Goal: Information Seeking & Learning: Find contact information

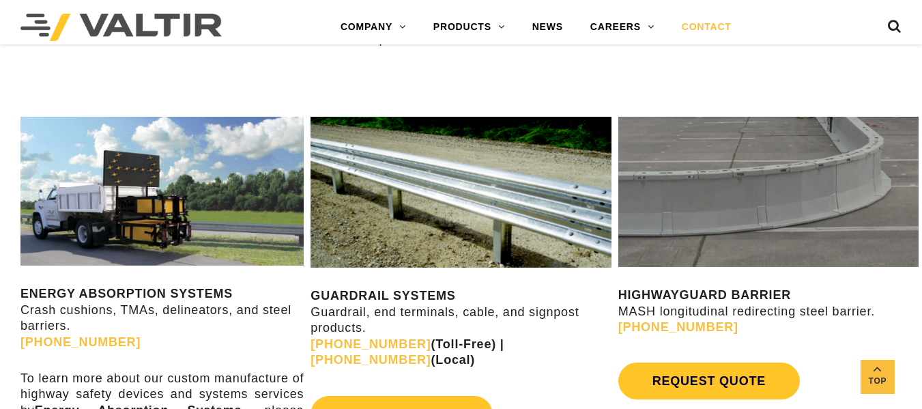
scroll to position [614, 0]
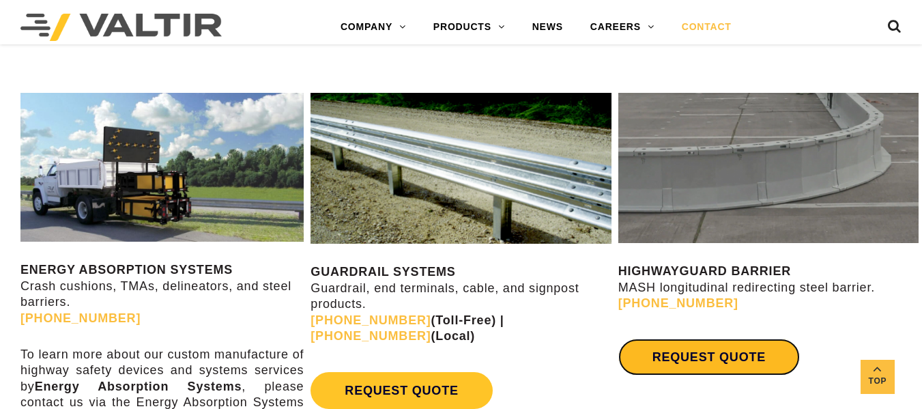
click at [727, 358] on link "REQUEST QUOTE" at bounding box center [708, 356] width 181 height 37
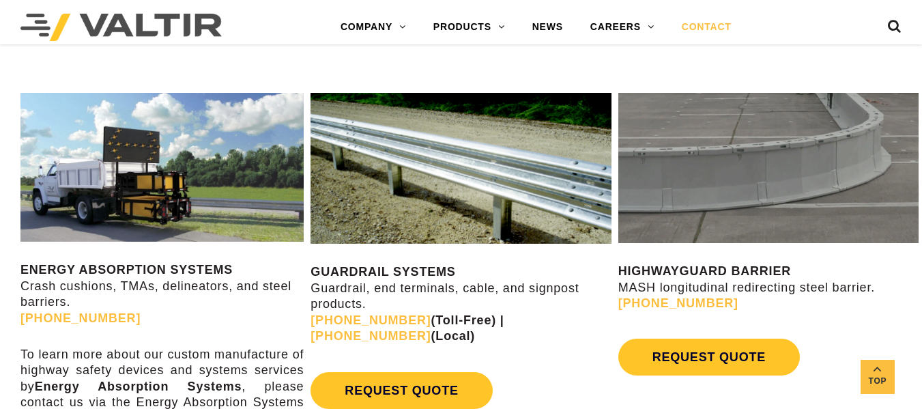
click at [689, 181] on img at bounding box center [768, 168] width 300 height 150
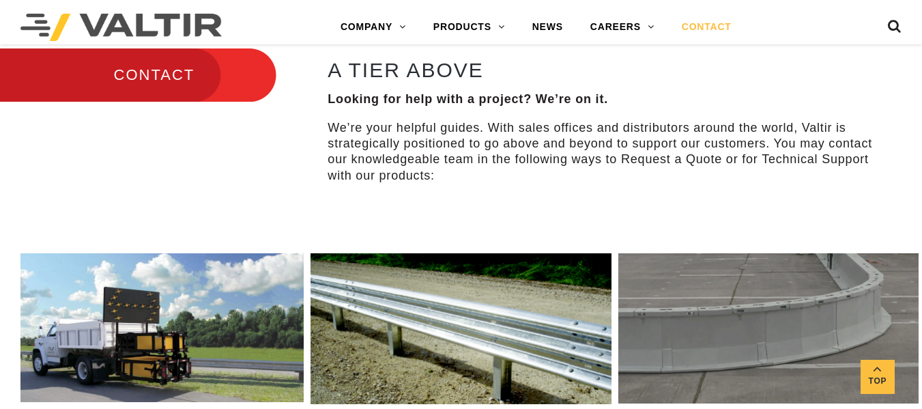
scroll to position [478, 0]
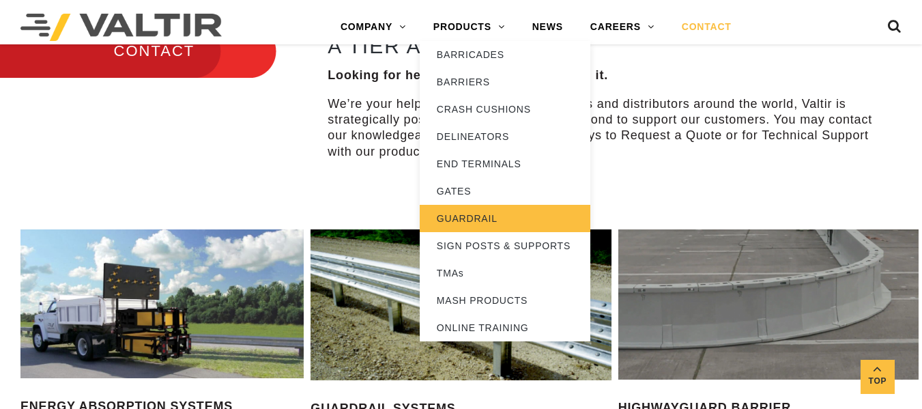
click at [475, 216] on link "GUARDRAIL" at bounding box center [505, 218] width 171 height 27
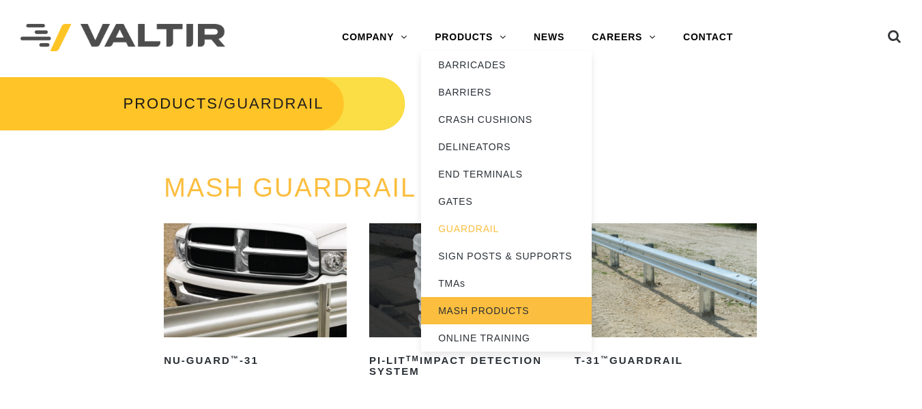
click at [490, 309] on link "MASH PRODUCTS" at bounding box center [506, 310] width 171 height 27
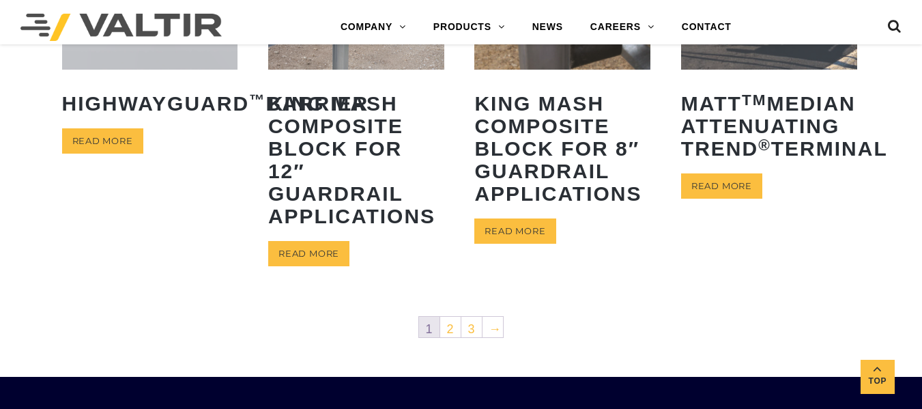
scroll to position [750, 0]
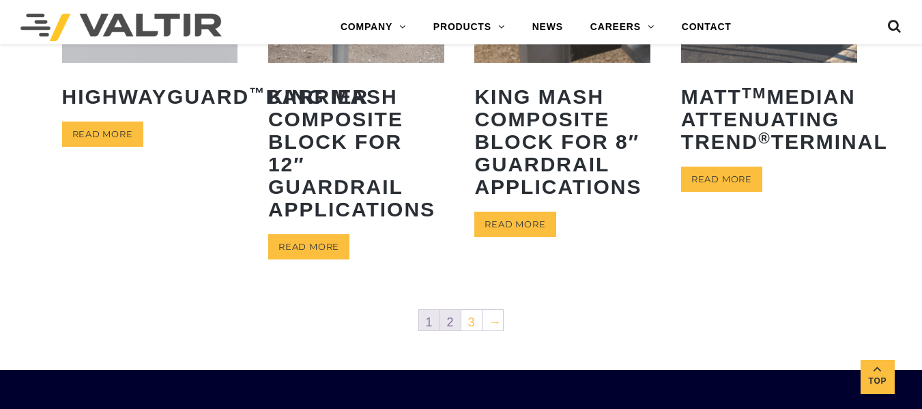
click at [450, 321] on link "2" at bounding box center [450, 320] width 20 height 20
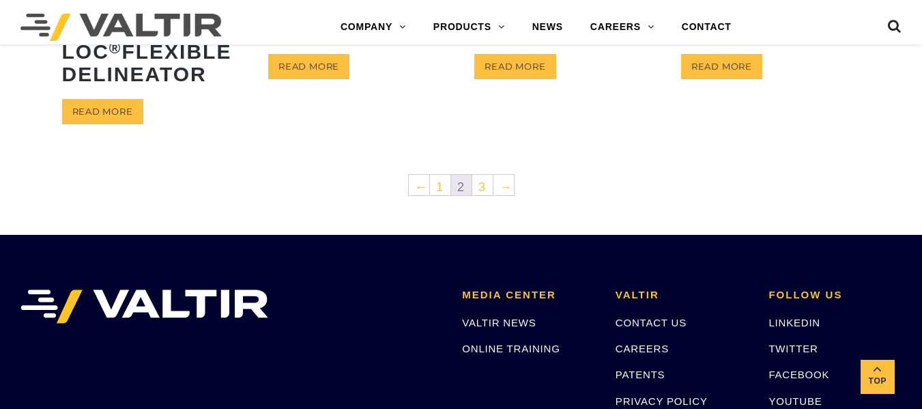
scroll to position [819, 0]
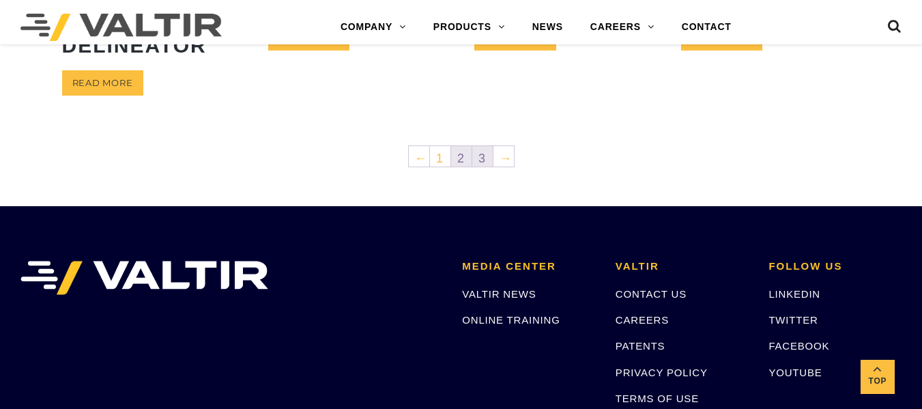
click at [485, 166] on link "3" at bounding box center [482, 156] width 20 height 20
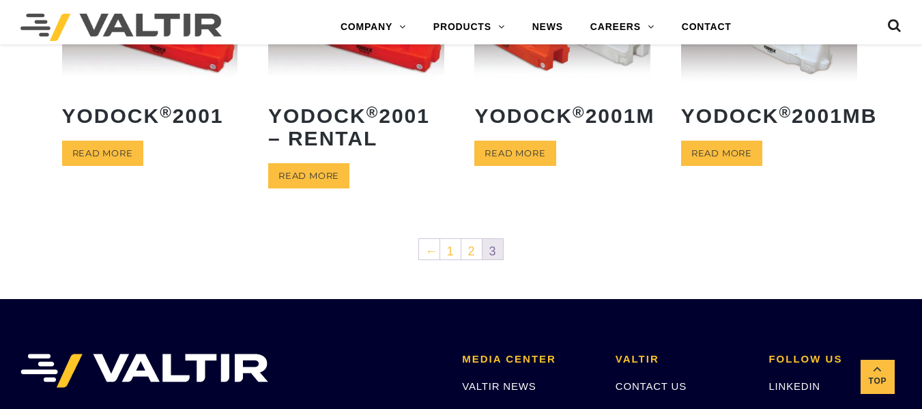
scroll to position [409, 0]
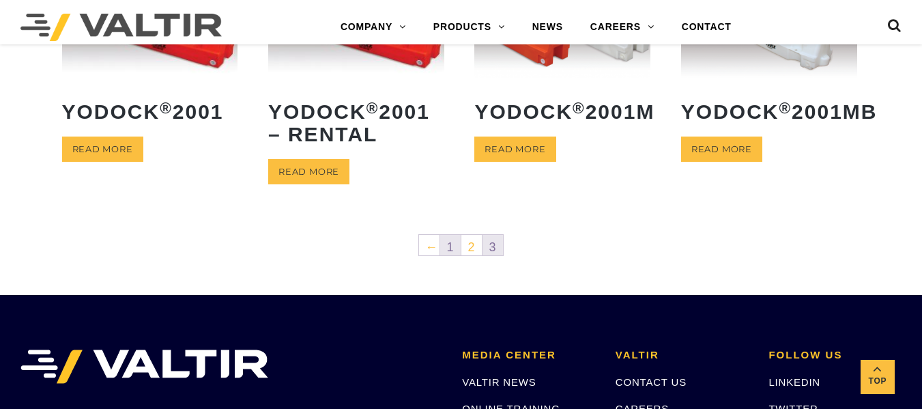
click at [450, 241] on link "1" at bounding box center [450, 245] width 20 height 20
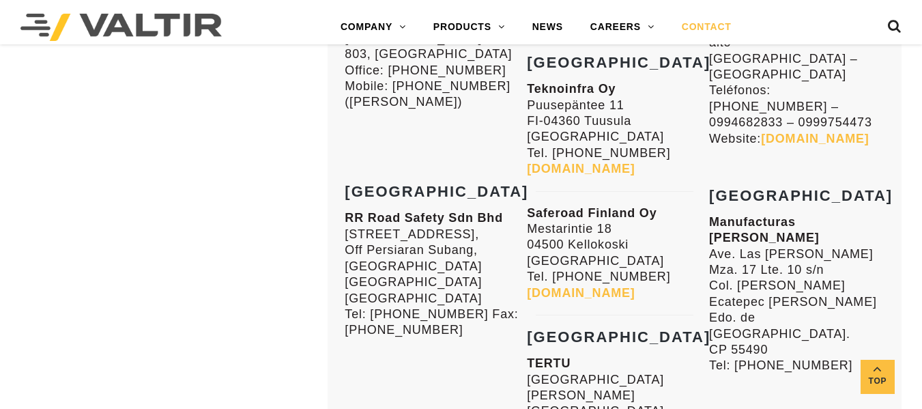
click at [695, 276] on p "Saferoad Finland Oy Mestarintie 18 04500 Kellokoski Finland Tel. +358106170880 …" at bounding box center [614, 253] width 175 height 96
drag, startPoint x: 821, startPoint y: 319, endPoint x: 815, endPoint y: 337, distance: 18.6
